Goal: Find specific page/section: Find specific page/section

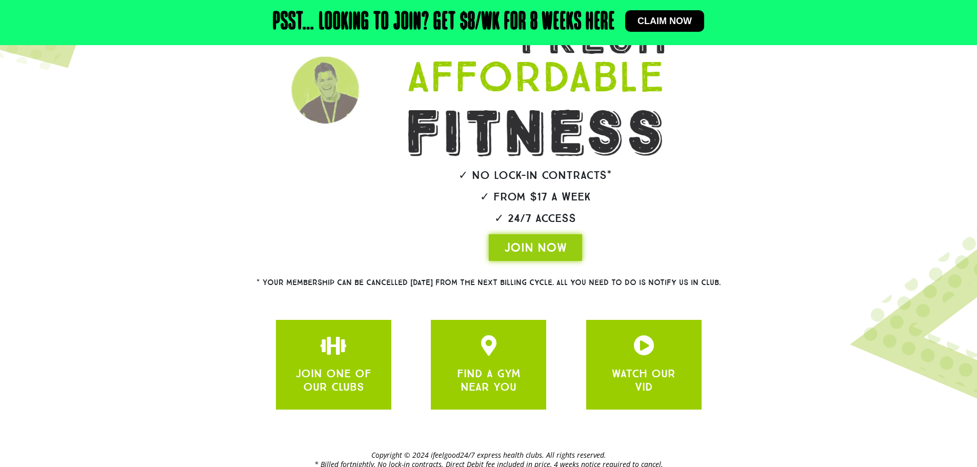
scroll to position [167, 0]
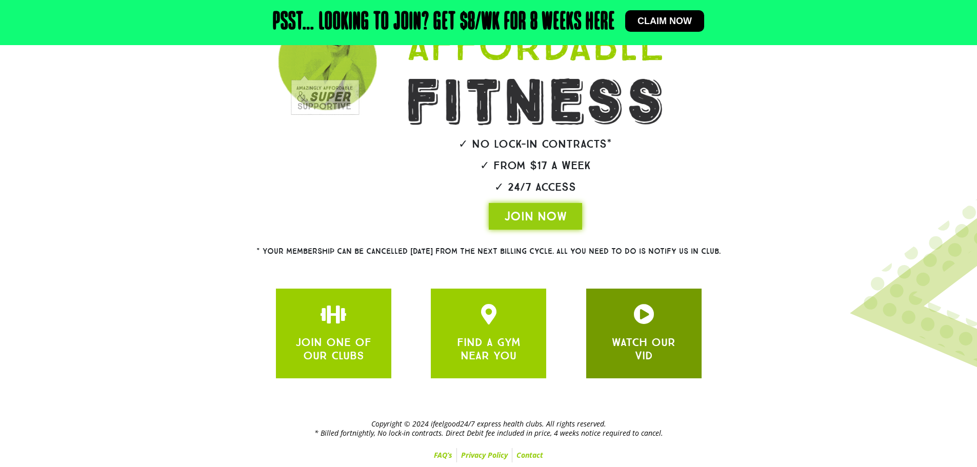
click at [655, 329] on div "WATCH OUR VID" at bounding box center [644, 333] width 85 height 59
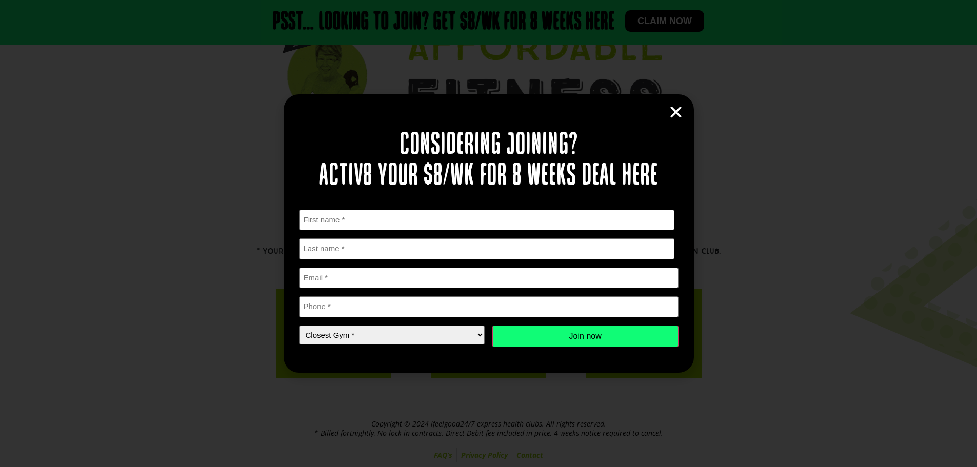
click at [680, 112] on icon "Close" at bounding box center [675, 112] width 15 height 15
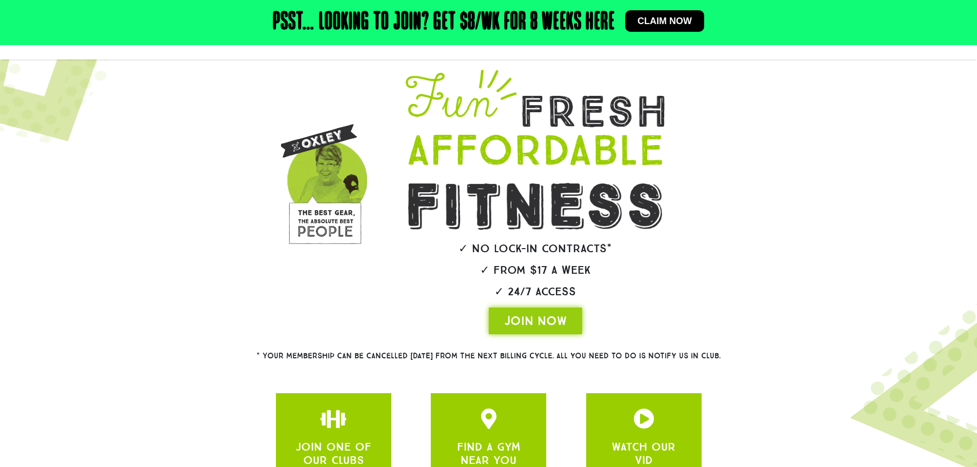
scroll to position [0, 0]
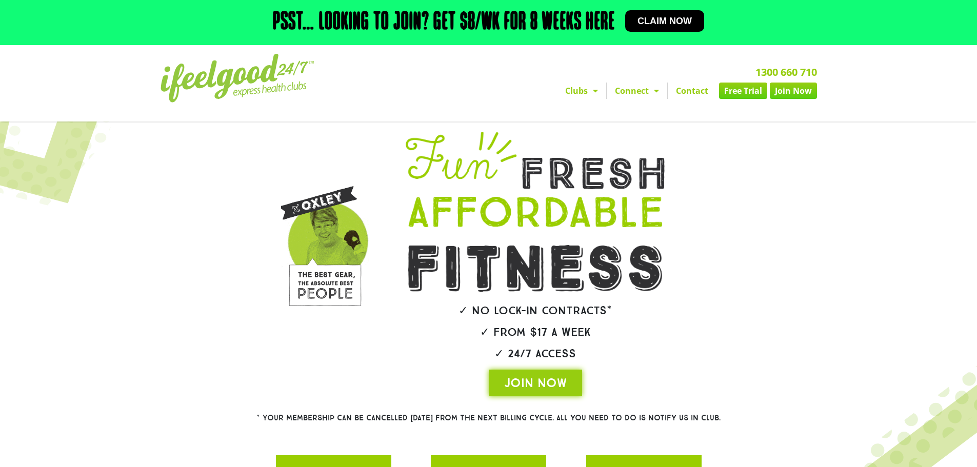
click at [263, 74] on img at bounding box center [238, 78] width 154 height 49
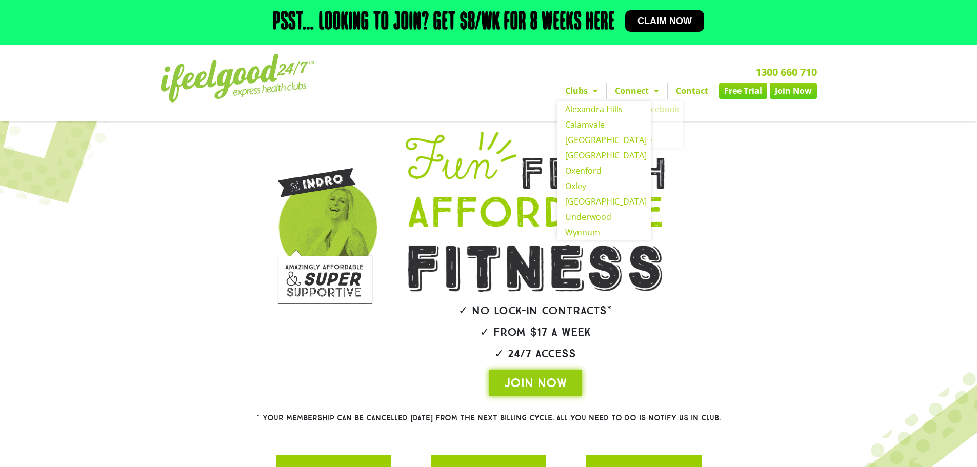
click at [588, 95] on span "Menu" at bounding box center [593, 91] width 10 height 18
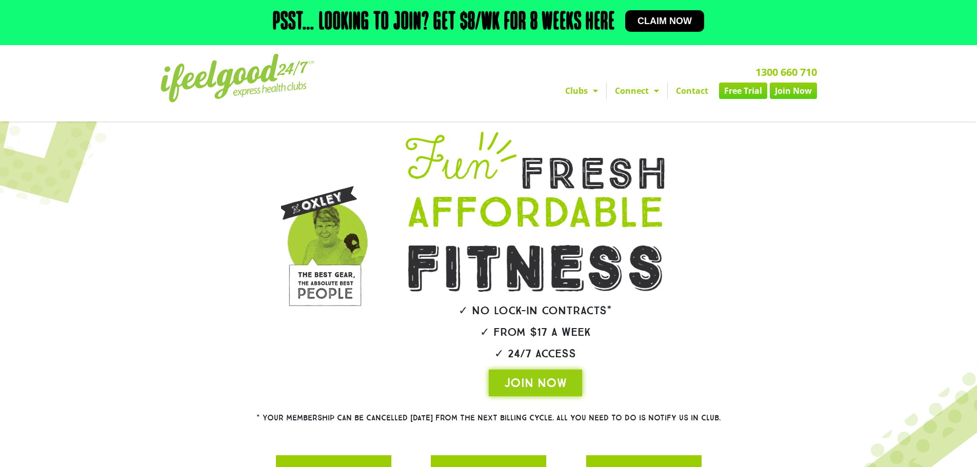
click at [589, 91] on span "Menu" at bounding box center [593, 91] width 10 height 18
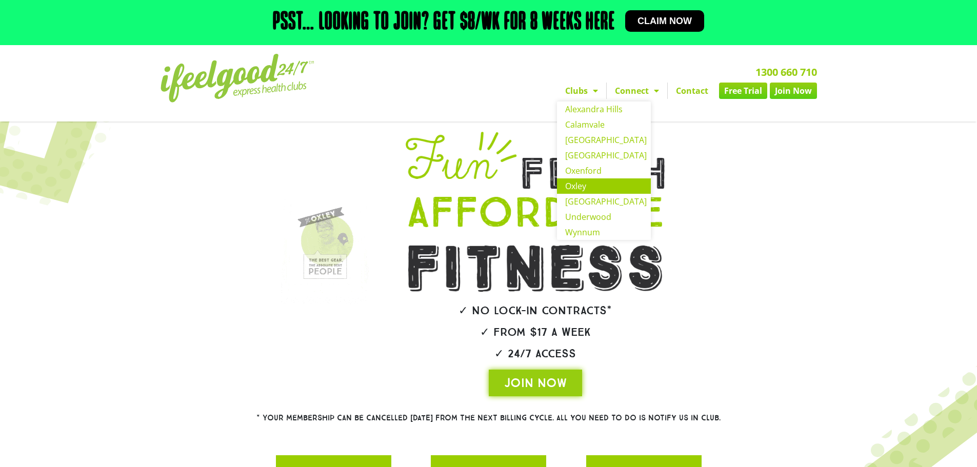
click at [583, 184] on link "Oxley" at bounding box center [604, 185] width 94 height 15
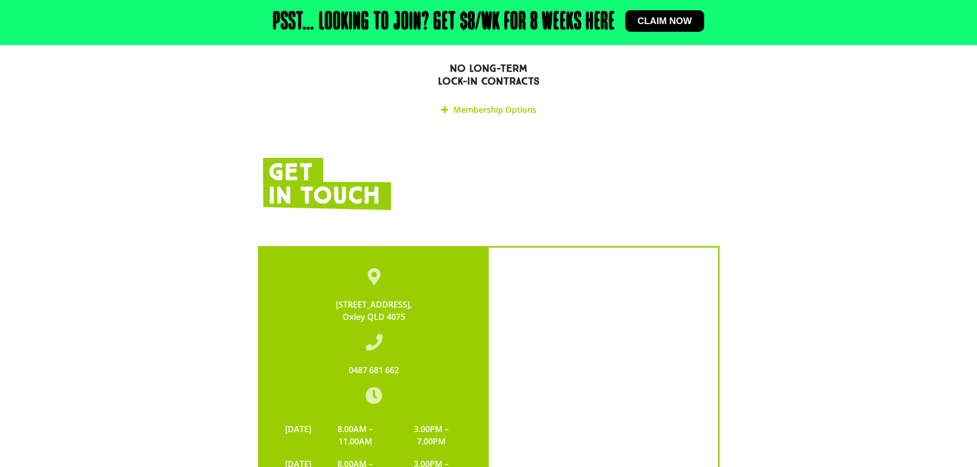
scroll to position [1905, 0]
